Goal: Task Accomplishment & Management: Manage account settings

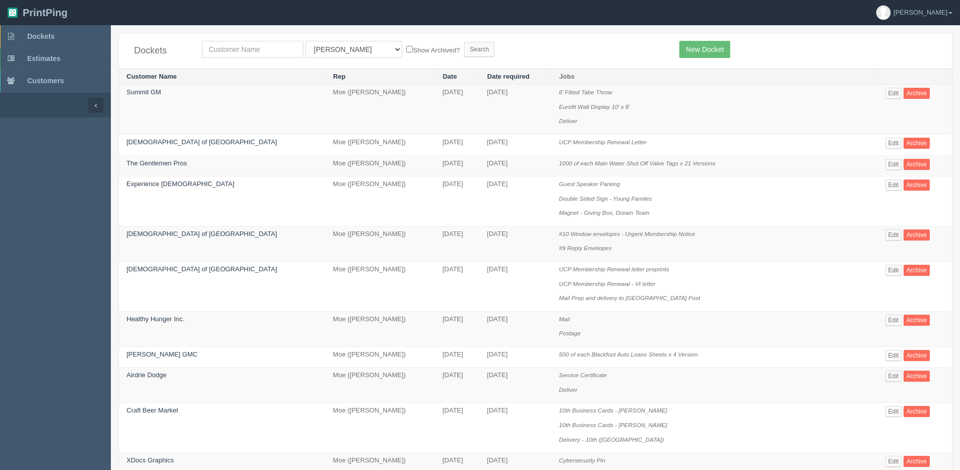
drag, startPoint x: 245, startPoint y: 436, endPoint x: 167, endPoint y: 398, distance: 87.0
click at [245, 435] on td "Craft Beer Market" at bounding box center [222, 428] width 207 height 50
click at [218, 52] on input "text" at bounding box center [252, 49] width 101 height 17
type input "olds"
click at [464, 42] on input "Search" at bounding box center [479, 49] width 30 height 15
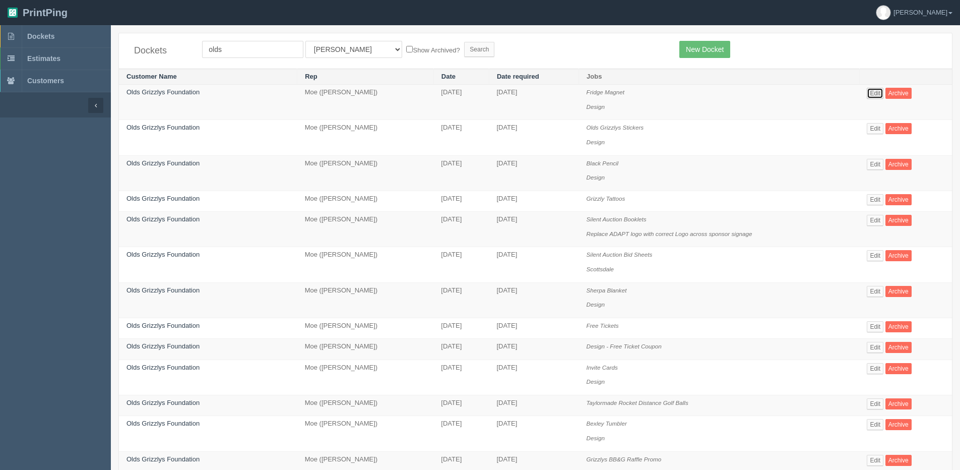
click at [880, 94] on link "Edit" at bounding box center [875, 93] width 17 height 11
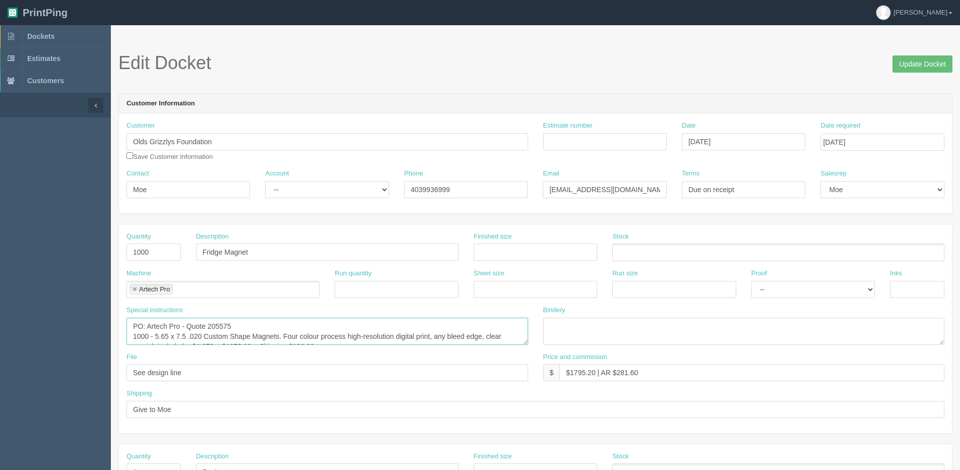
drag, startPoint x: 181, startPoint y: 326, endPoint x: 283, endPoint y: 323, distance: 101.9
click at [283, 323] on textarea "PO: Artech Pro - Quote 205575 1000 - 5.65 x 7.5 .020 Custom Shape Magnets. Four…" at bounding box center [328, 331] width 402 height 27
click at [211, 325] on textarea "PO: Artech Pro - Quote 205575 1000 - 5.65 x 7.5 .020 Custom Shape Magnets. Four…" at bounding box center [328, 331] width 402 height 27
drag, startPoint x: 208, startPoint y: 324, endPoint x: 219, endPoint y: 340, distance: 19.2
click at [219, 340] on textarea "PO: Artech Pro - Quote 205575 1000 - 5.65 x 7.5 .020 Custom Shape Magnets. Four…" at bounding box center [328, 331] width 402 height 27
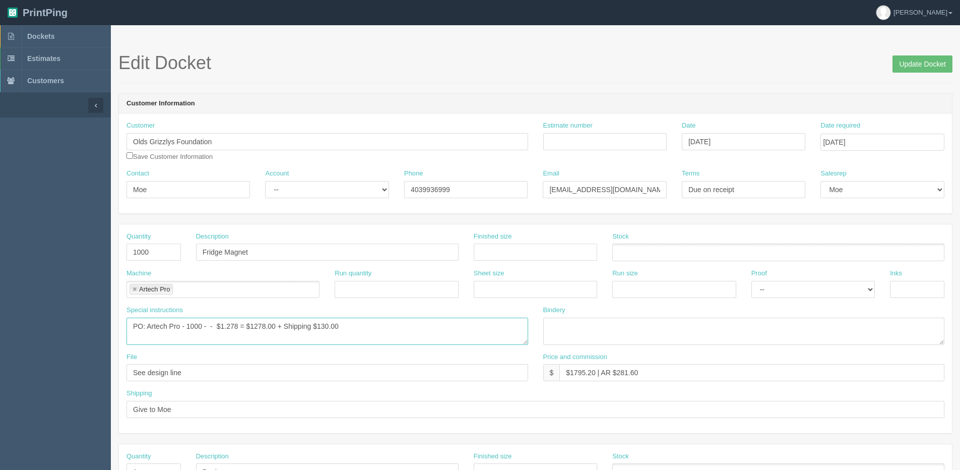
paste textarea "4CP4/020"
click at [248, 329] on textarea "PO: Artech Pro - Quote 205575 1000 - 5.65 x 7.5 .020 Custom Shape Magnets. Four…" at bounding box center [328, 331] width 402 height 27
click at [242, 326] on textarea "PO: Artech Pro - Quote 205575 1000 - 5.65 x 7.5 .020 Custom Shape Magnets. Four…" at bounding box center [328, 331] width 402 height 27
paste textarea ".020 Rectangle Magnet *Special (4" x 7") 4CP & varnish"
drag, startPoint x: 429, startPoint y: 327, endPoint x: 446, endPoint y: 329, distance: 16.3
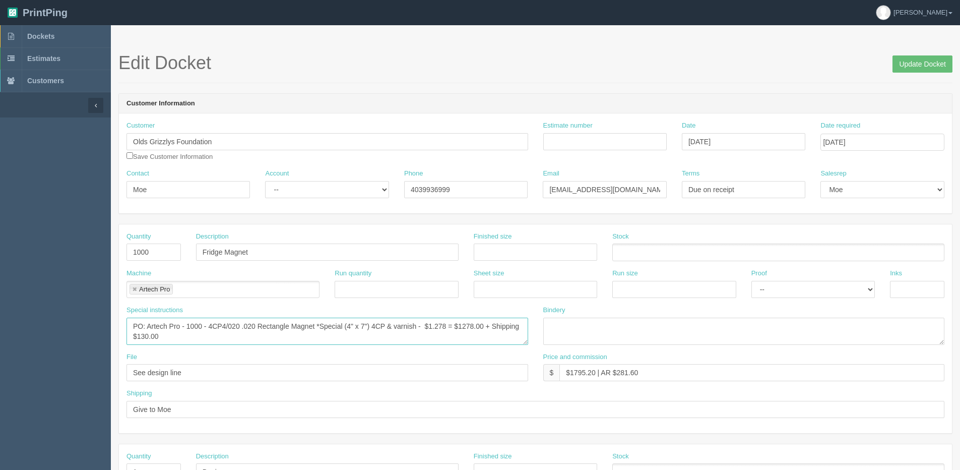
click at [446, 329] on textarea "PO: Artech Pro - Quote 205575 1000 - 5.65 x 7.5 .020 Custom Shape Magnets. Four…" at bounding box center [328, 331] width 402 height 27
type textarea "PO: Artech Pro - 1000 - 4CP4/020 .020 Rectangle Magnet *Special (4" x 7") 4CP &…"
drag, startPoint x: 573, startPoint y: 372, endPoint x: 593, endPoint y: 374, distance: 20.3
click at [593, 374] on input "$1795.20 | AR $281.60" at bounding box center [751, 372] width 385 height 17
click at [595, 374] on input "$1795.20 | AR $281.60" at bounding box center [751, 372] width 385 height 17
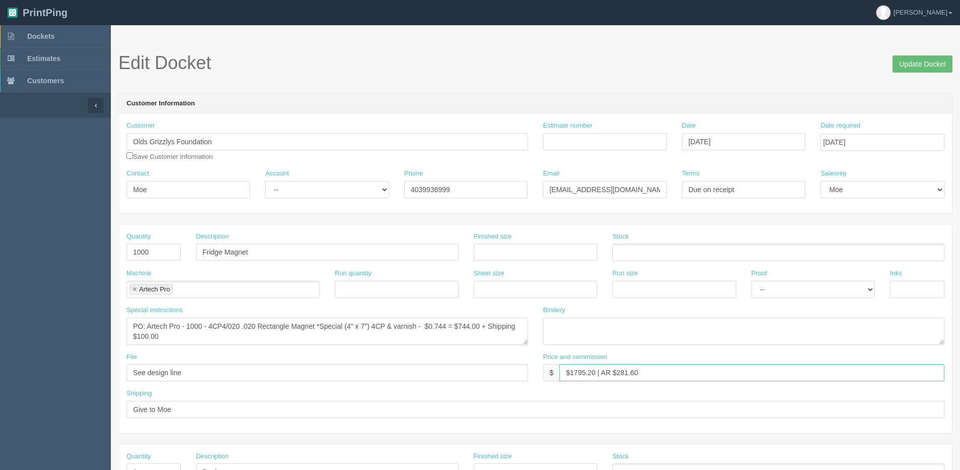
drag, startPoint x: 571, startPoint y: 370, endPoint x: 595, endPoint y: 370, distance: 23.7
click at [595, 370] on input "$1795.20 | AR $281.60" at bounding box center [751, 372] width 385 height 17
drag, startPoint x: 618, startPoint y: 371, endPoint x: 704, endPoint y: 359, distance: 86.5
click at [699, 358] on div "Price and commission $ $1000.00 | AR $281.60" at bounding box center [744, 366] width 402 height 29
type input "$1000.00 | AR $92.70"
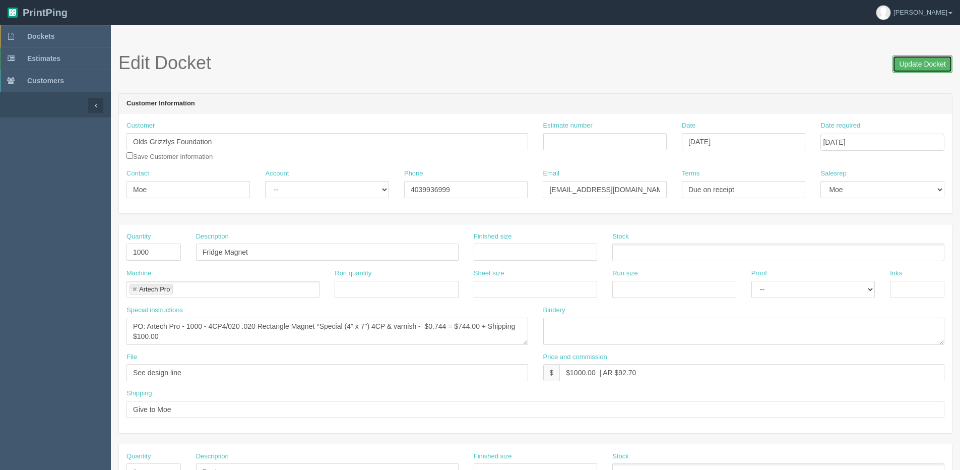
click at [930, 66] on input "Update Docket" at bounding box center [923, 63] width 60 height 17
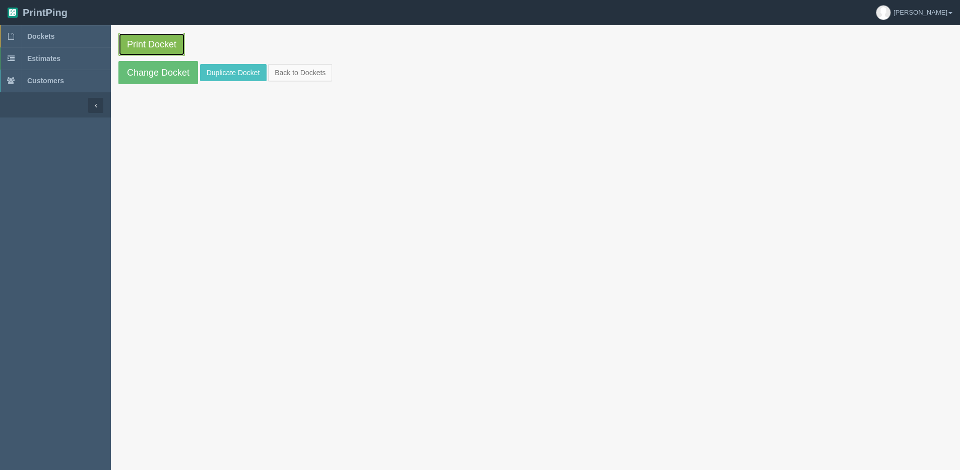
click at [153, 49] on link "Print Docket" at bounding box center [151, 44] width 67 height 23
